Goal: Ask a question

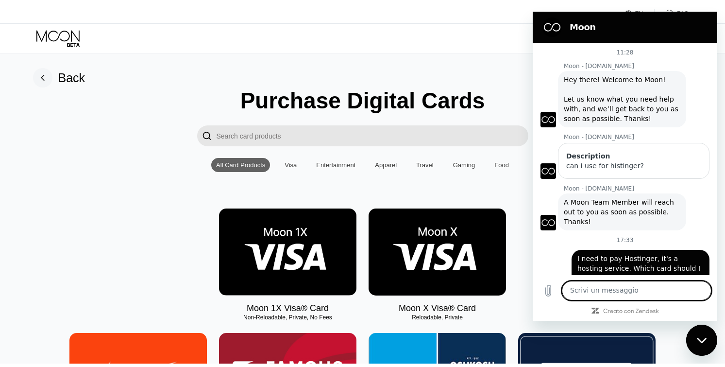
scroll to position [100, 0]
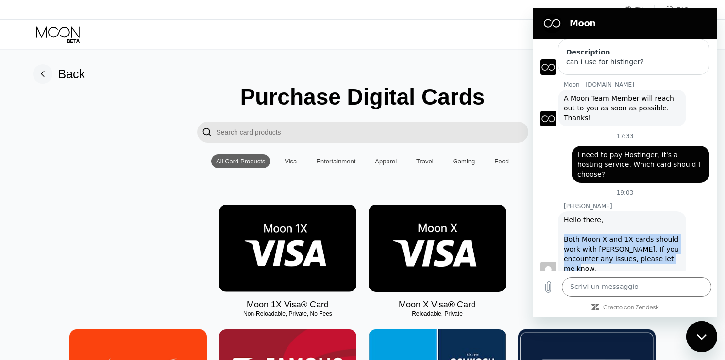
copy div "Both Moon X and 1X cards should work with [PERSON_NAME]. If you encounter any i…"
drag, startPoint x: 606, startPoint y: 255, endPoint x: 564, endPoint y: 231, distance: 49.2
click at [564, 231] on div "[PERSON_NAME]: Hello there, Both Moon X and 1X cards should work with [PERSON_N…" at bounding box center [622, 244] width 128 height 66
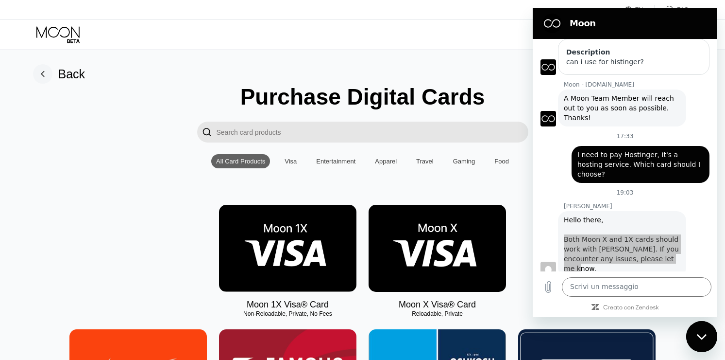
click at [43, 72] on icon at bounding box center [42, 73] width 3 height 5
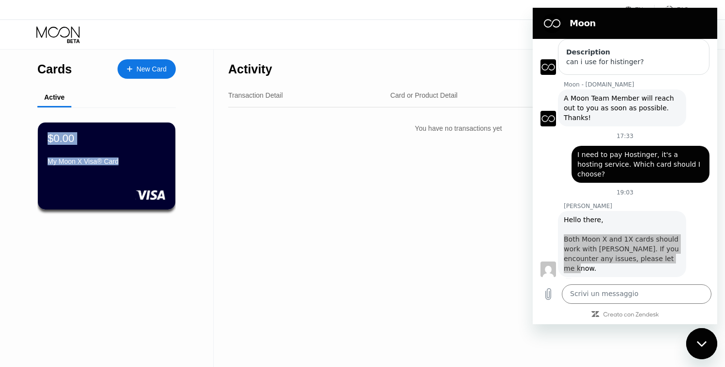
drag, startPoint x: 39, startPoint y: 163, endPoint x: 120, endPoint y: 162, distance: 81.1
copy div "$0.00 My Moon X Visa® Card"
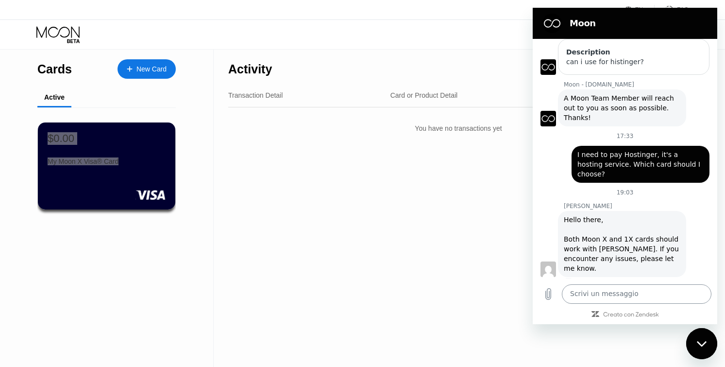
click at [632, 288] on textarea at bounding box center [637, 293] width 150 height 19
paste textarea "$0.00 My Moon X Visa® Card"
drag, startPoint x: 609, startPoint y: 284, endPoint x: 564, endPoint y: 285, distance: 45.2
click at [564, 285] on textarea "$0.00 My Moon X Visa® Card" at bounding box center [637, 289] width 150 height 28
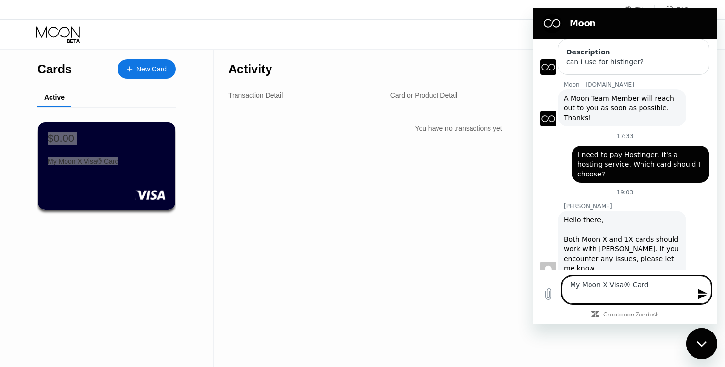
click at [573, 295] on textarea "My Moon X Visa® Card" at bounding box center [637, 289] width 150 height 28
type textarea "My Moon X Visa® Card"
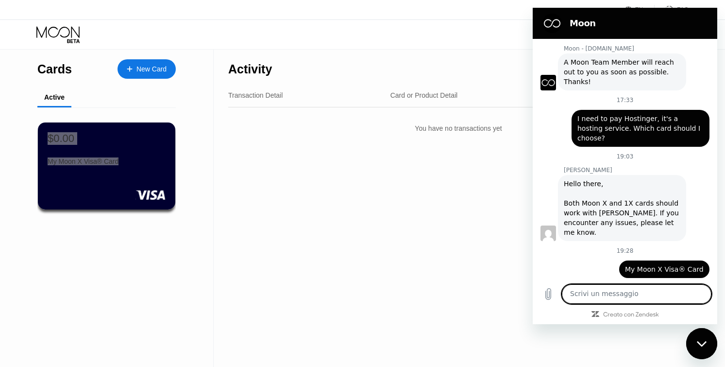
paste textarea "Are there any fees if I pay?"
type textarea "Are there any fees if I pay?"
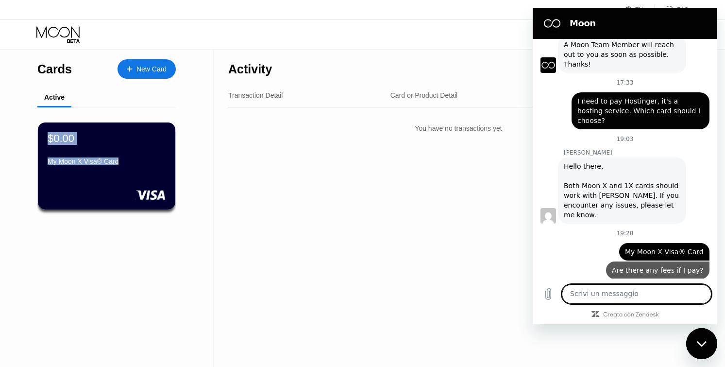
click at [379, 290] on div "Activity Export Transaction Detail Card or Product Detail Date & Time Amount Yo…" at bounding box center [459, 208] width 490 height 317
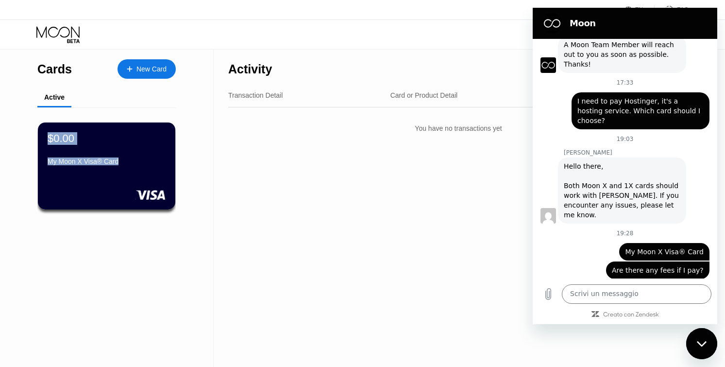
scroll to position [155, 0]
